Goal: Navigation & Orientation: Find specific page/section

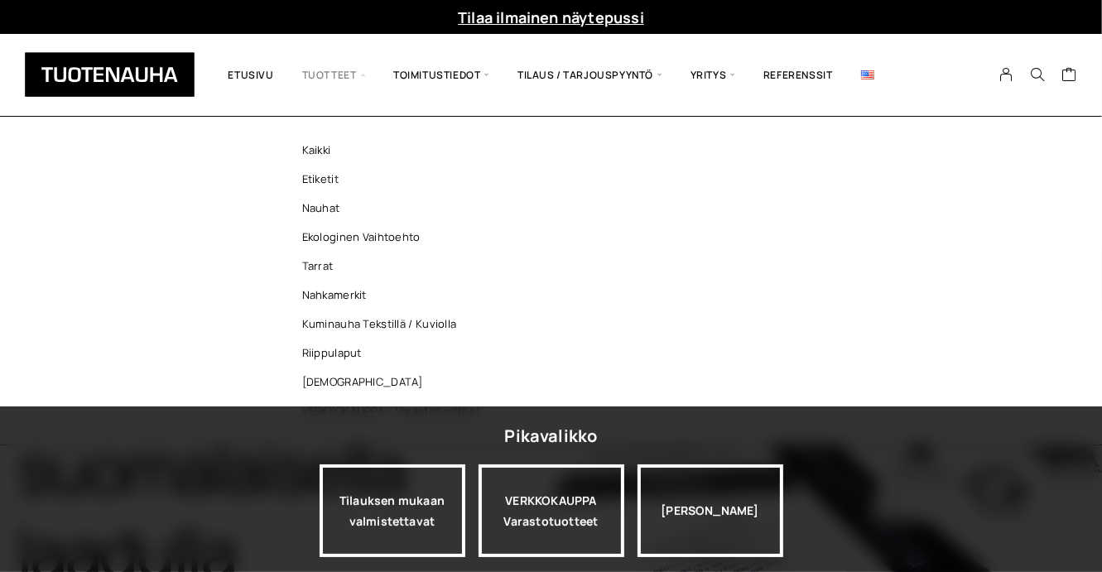
click at [319, 68] on span "Tuotteet" at bounding box center [333, 74] width 91 height 57
click at [318, 386] on link "[DEMOGRAPHIC_DATA]" at bounding box center [396, 381] width 240 height 29
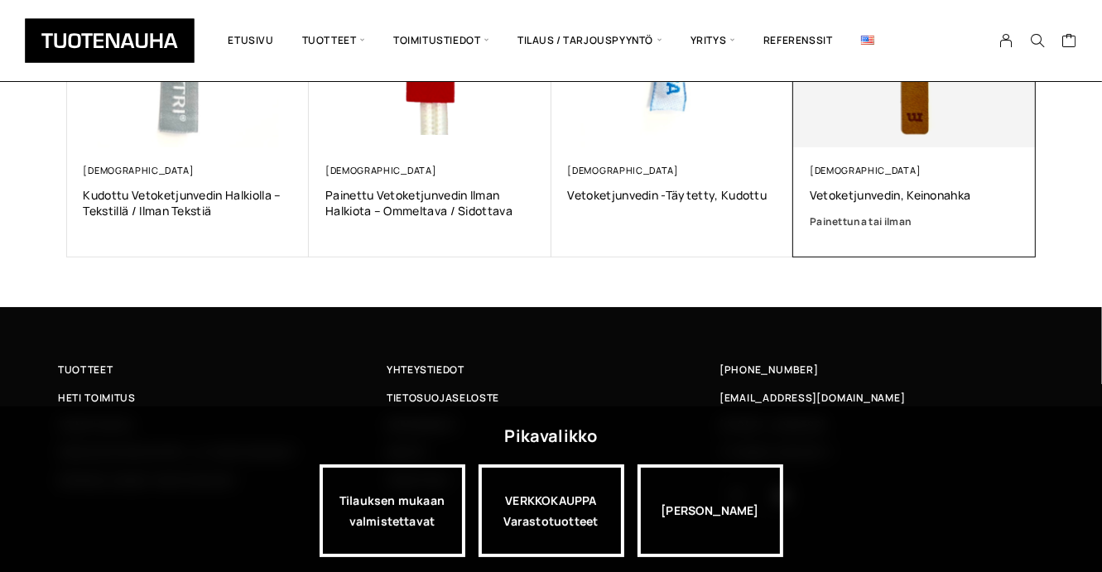
scroll to position [482, 0]
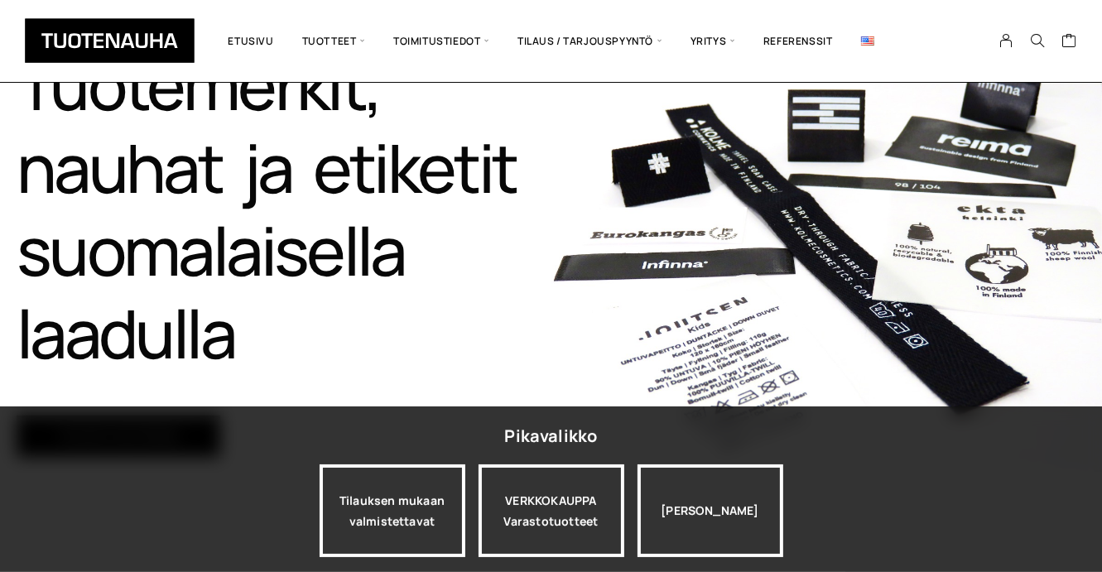
scroll to position [248, 0]
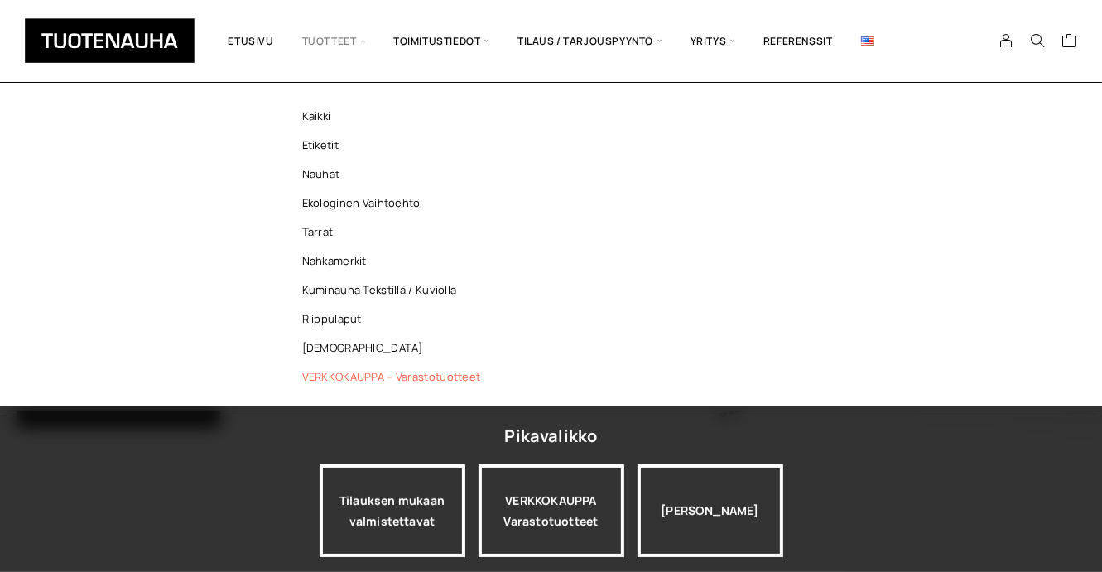
click at [315, 379] on link "VERKKOKAUPPA – Varastotuotteet" at bounding box center [396, 377] width 240 height 29
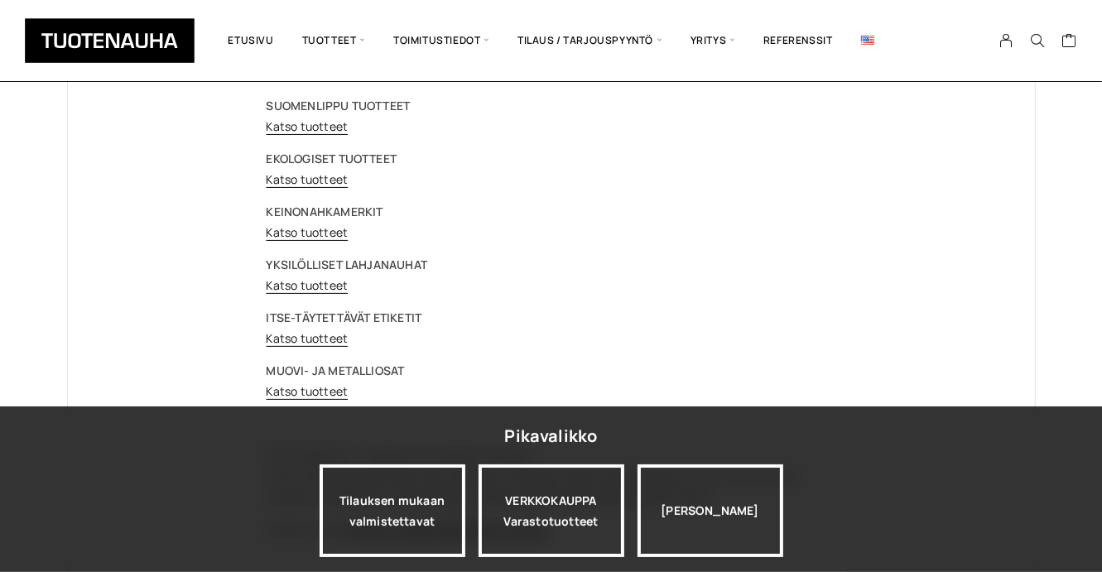
scroll to position [331, 0]
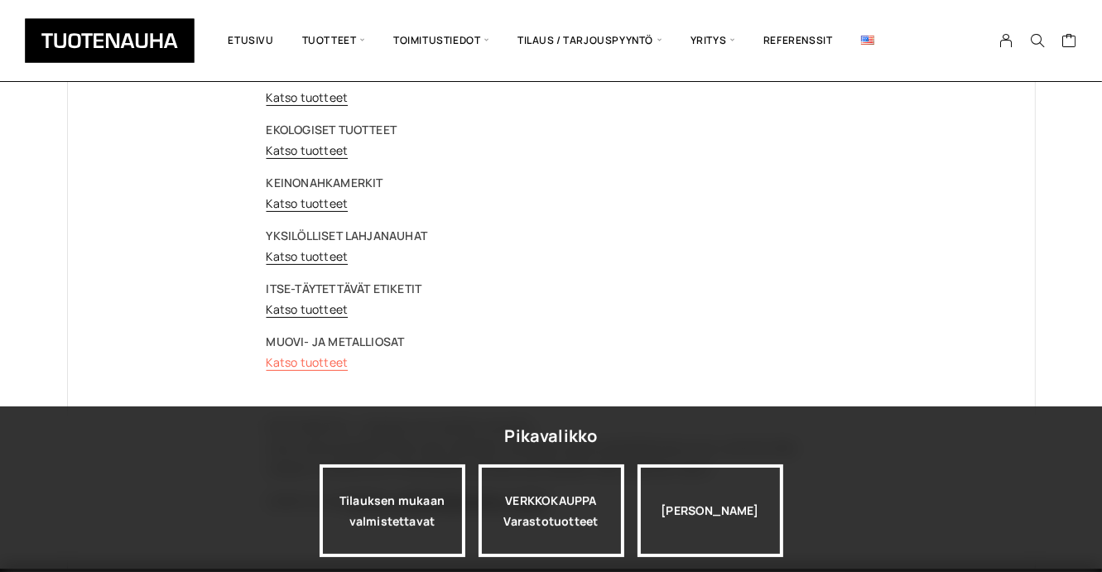
click at [329, 363] on link "Katso tuotteet" at bounding box center [308, 362] width 82 height 16
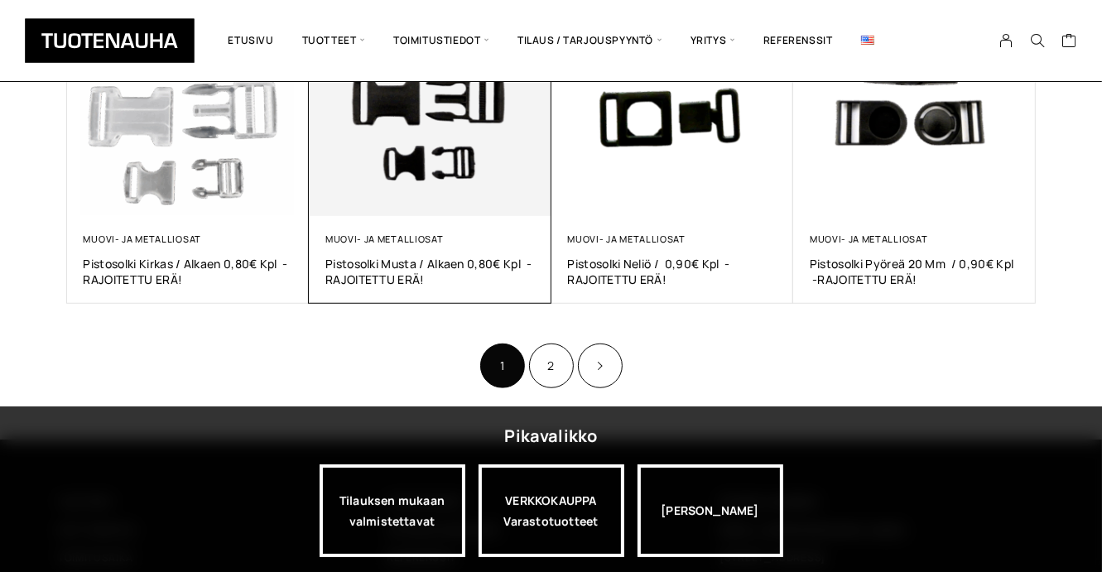
scroll to position [1159, 0]
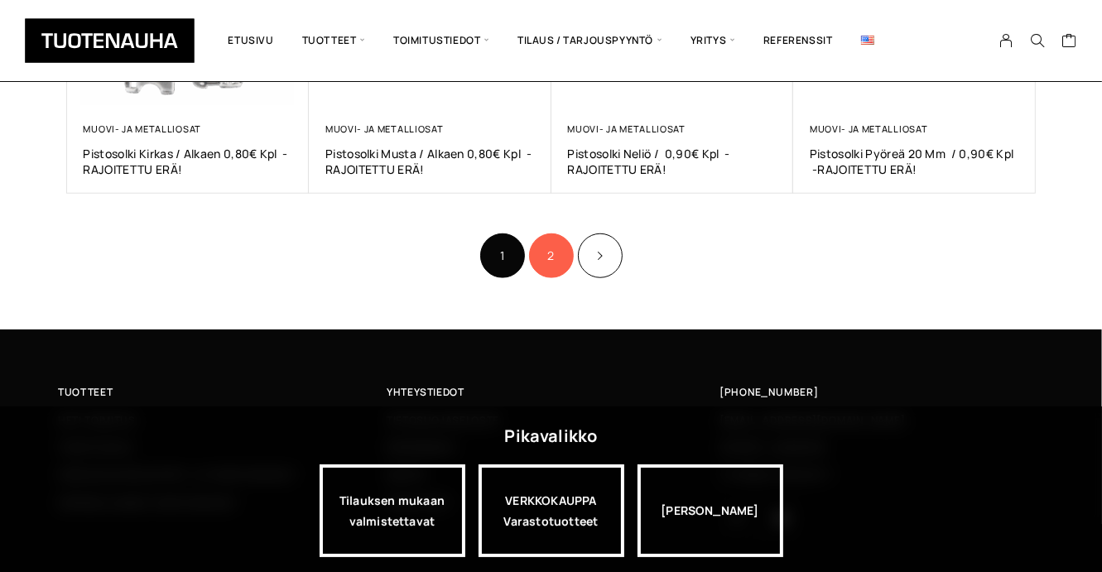
click at [553, 252] on link "2" at bounding box center [551, 255] width 45 height 45
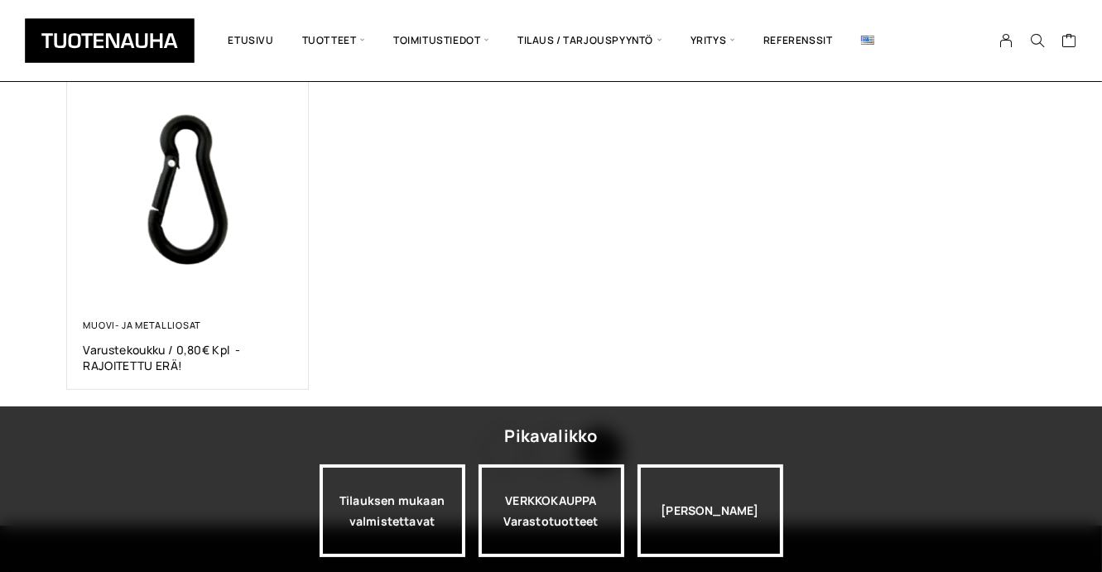
scroll to position [662, 0]
